Goal: Task Accomplishment & Management: Manage account settings

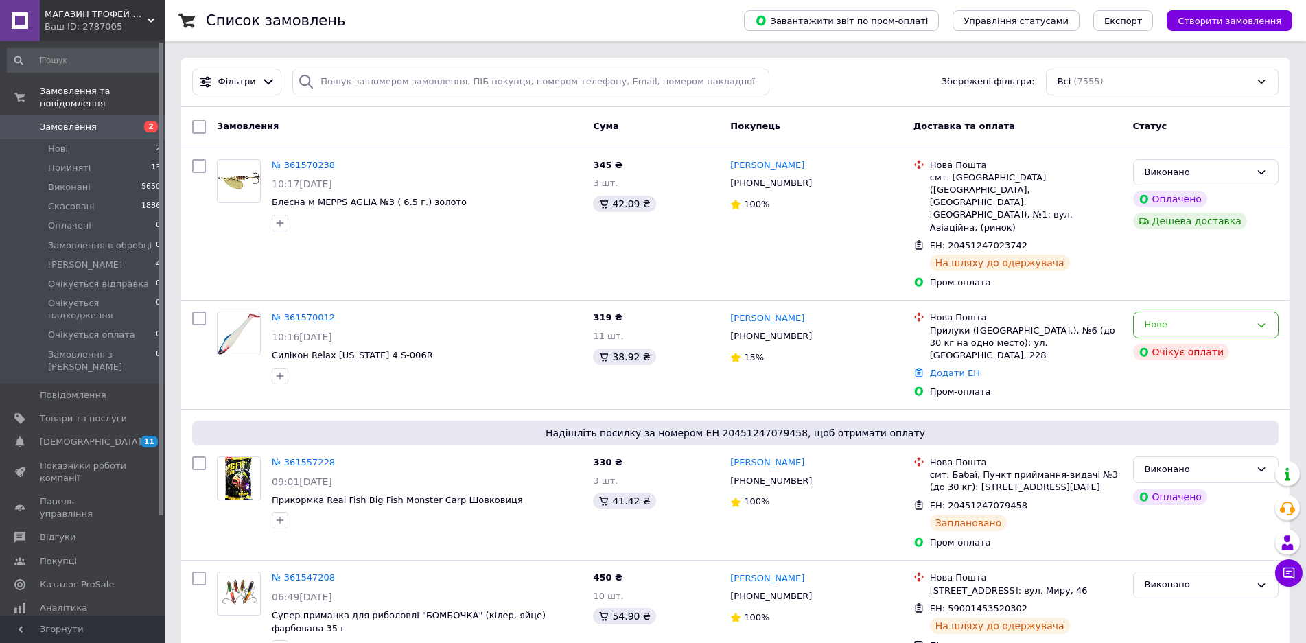
scroll to position [27, 0]
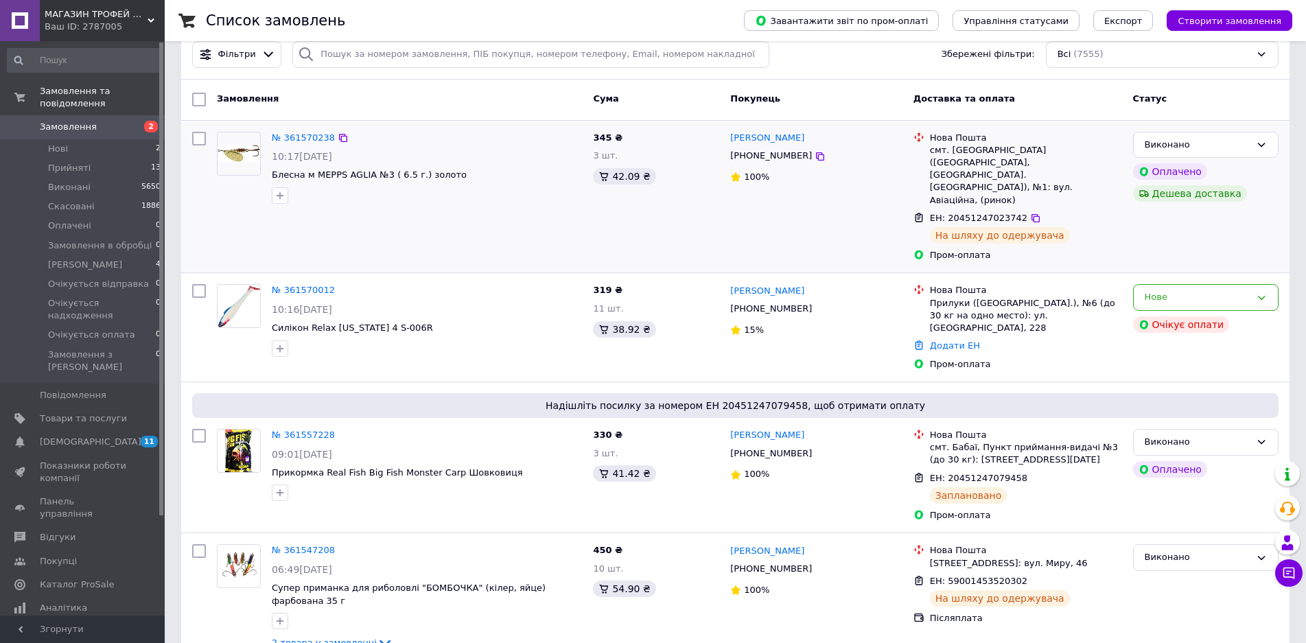
click at [560, 211] on div "№ 361570238 10:17[DATE] Блесна м MEPPS AGLIA №3 ( 6.5 г.) золото" at bounding box center [399, 196] width 376 height 141
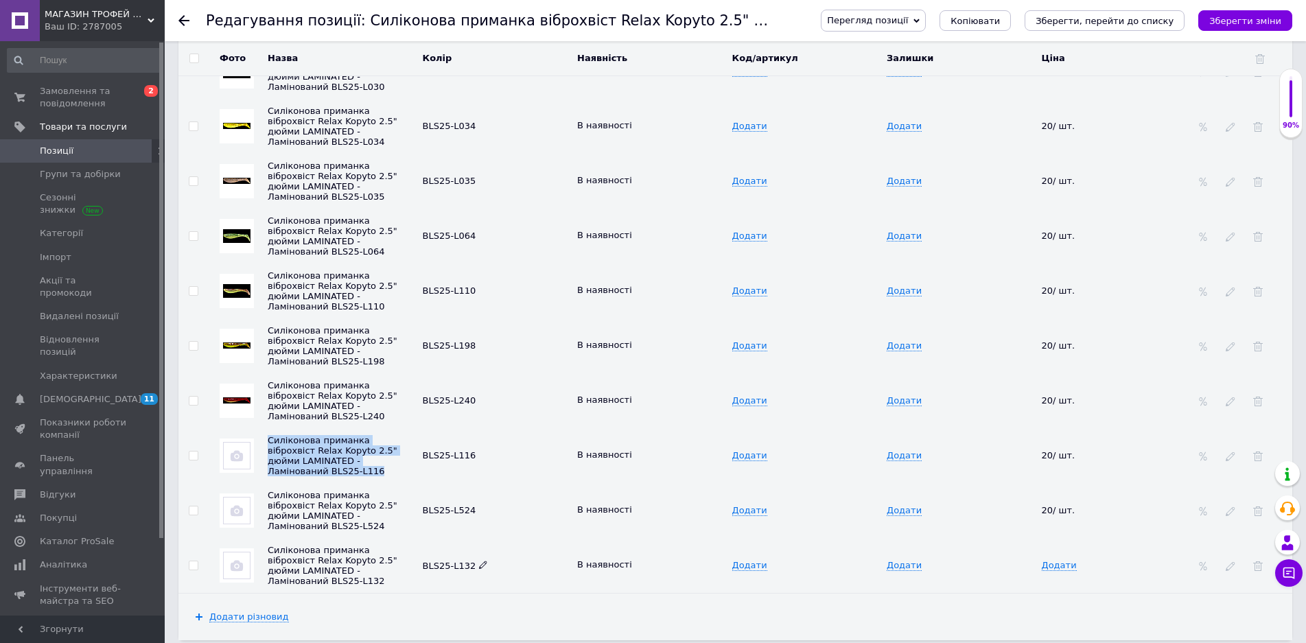
click at [185, 14] on div at bounding box center [191, 20] width 27 height 41
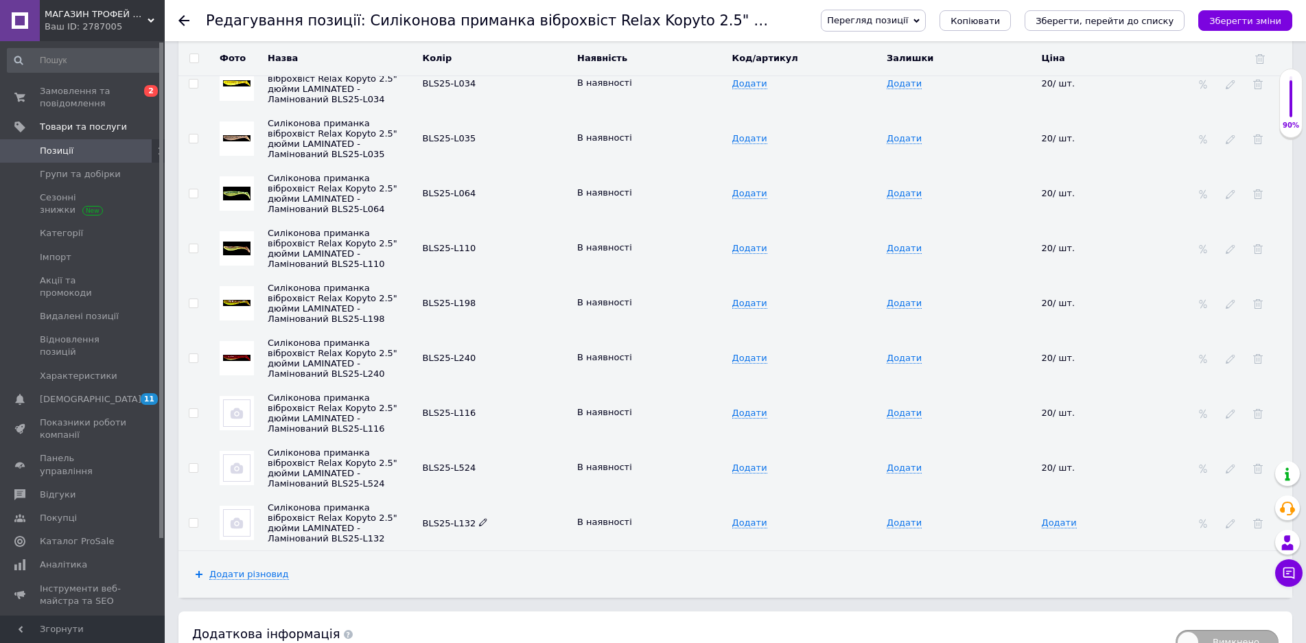
scroll to position [2079, 0]
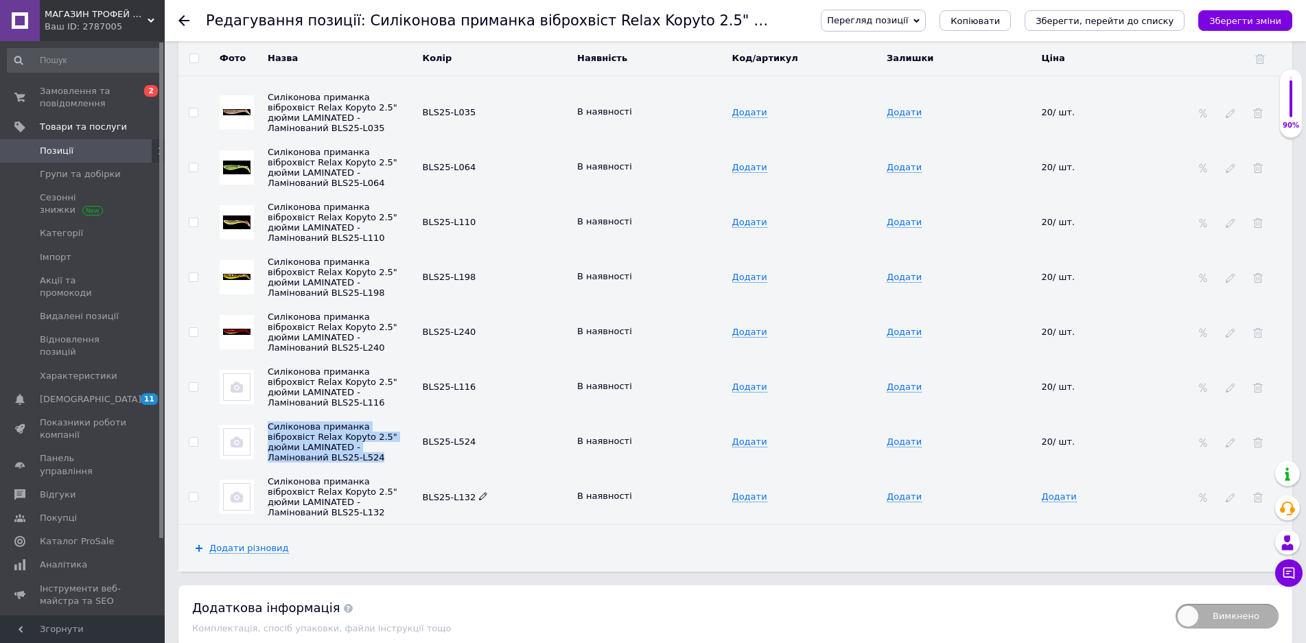
drag, startPoint x: 266, startPoint y: 477, endPoint x: 400, endPoint y: 518, distance: 140.4
click at [400, 469] on td "Силіконова приманка віброхвіст Relax Kopyto 2.5" дюйми LAMINATED - Ламінований …" at bounding box center [341, 441] width 155 height 55
copy span "Силіконова приманка віброхвіст Relax Kopyto 2.5" дюйми LAMINATED - Ламінований …"
click at [1057, 502] on span "Додати" at bounding box center [1058, 496] width 35 height 11
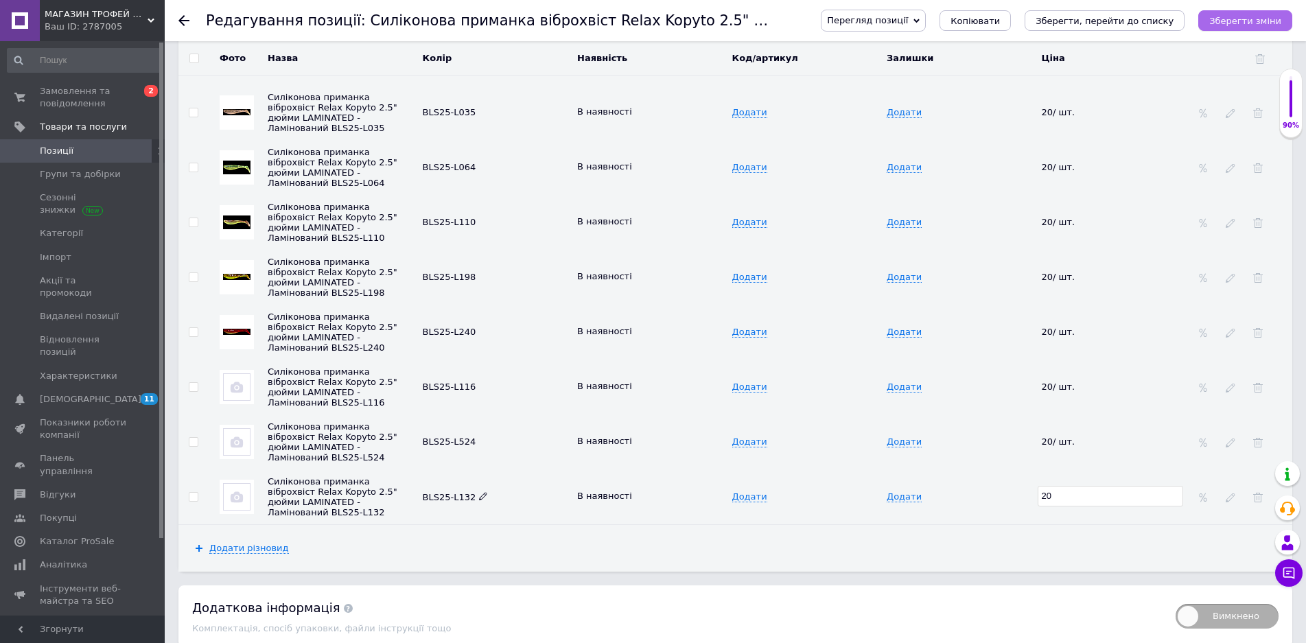
type input "20"
click at [1242, 23] on icon "Зберегти зміни" at bounding box center [1245, 21] width 72 height 10
